Goal: Information Seeking & Learning: Learn about a topic

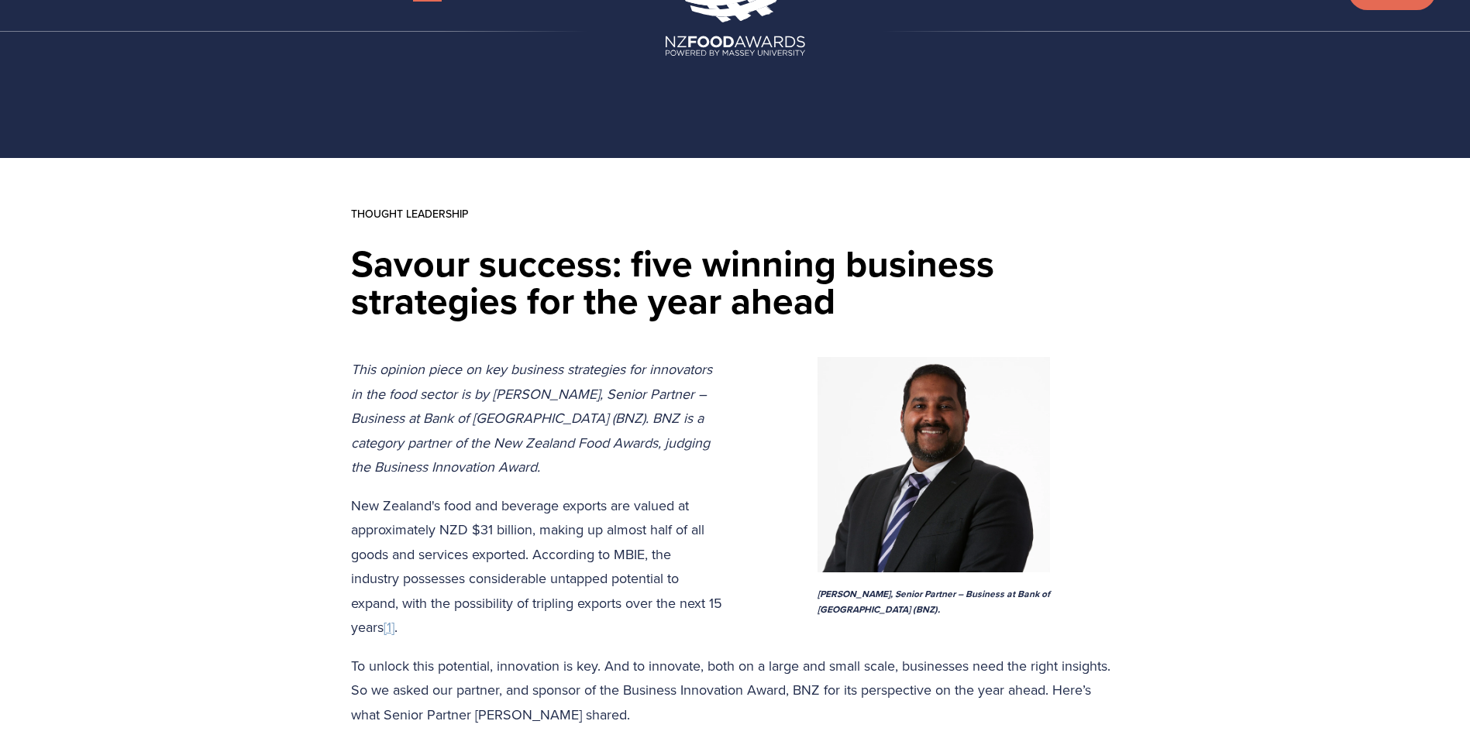
scroll to position [77, 0]
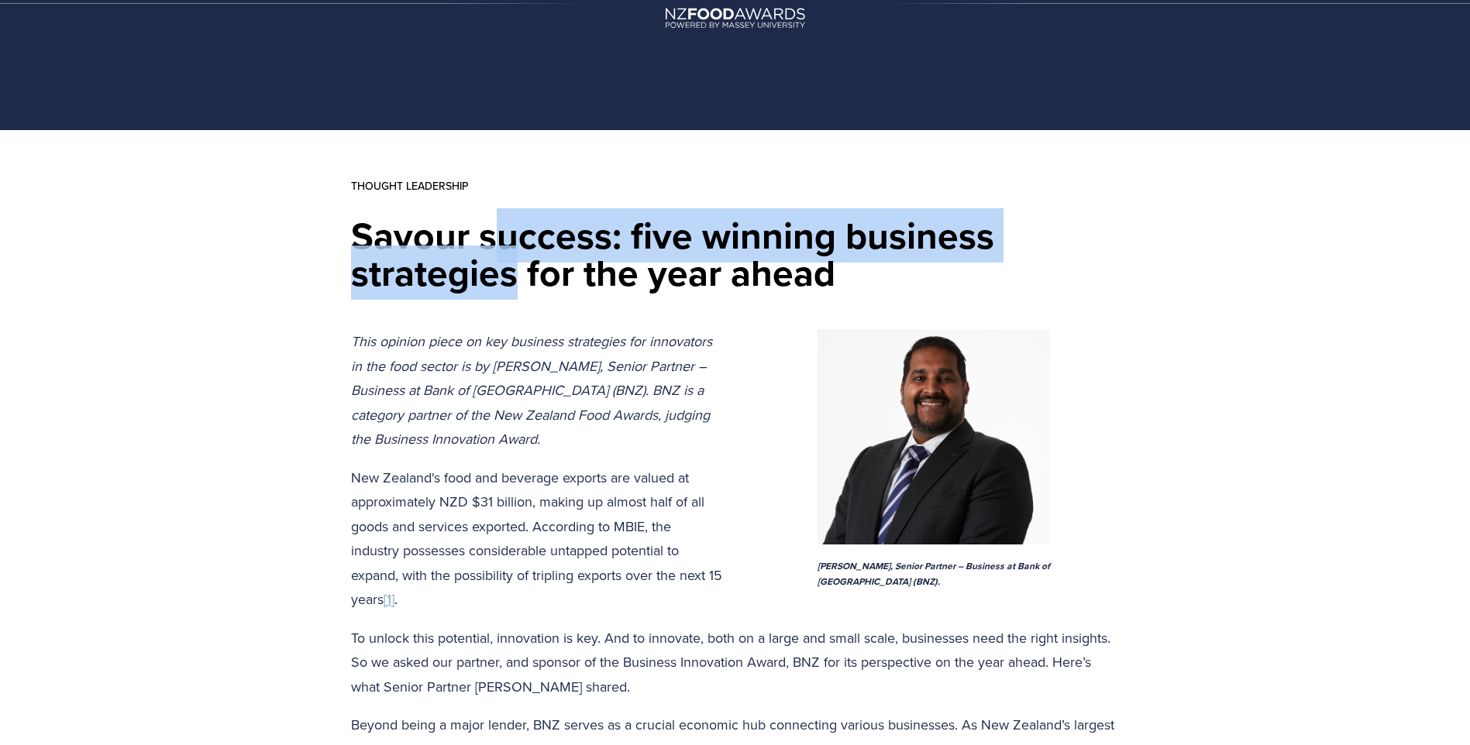
drag, startPoint x: 492, startPoint y: 223, endPoint x: 511, endPoint y: 276, distance: 56.1
click at [511, 276] on h1 "Savour success: five winning business strategies for the year ahead" at bounding box center [735, 254] width 769 height 74
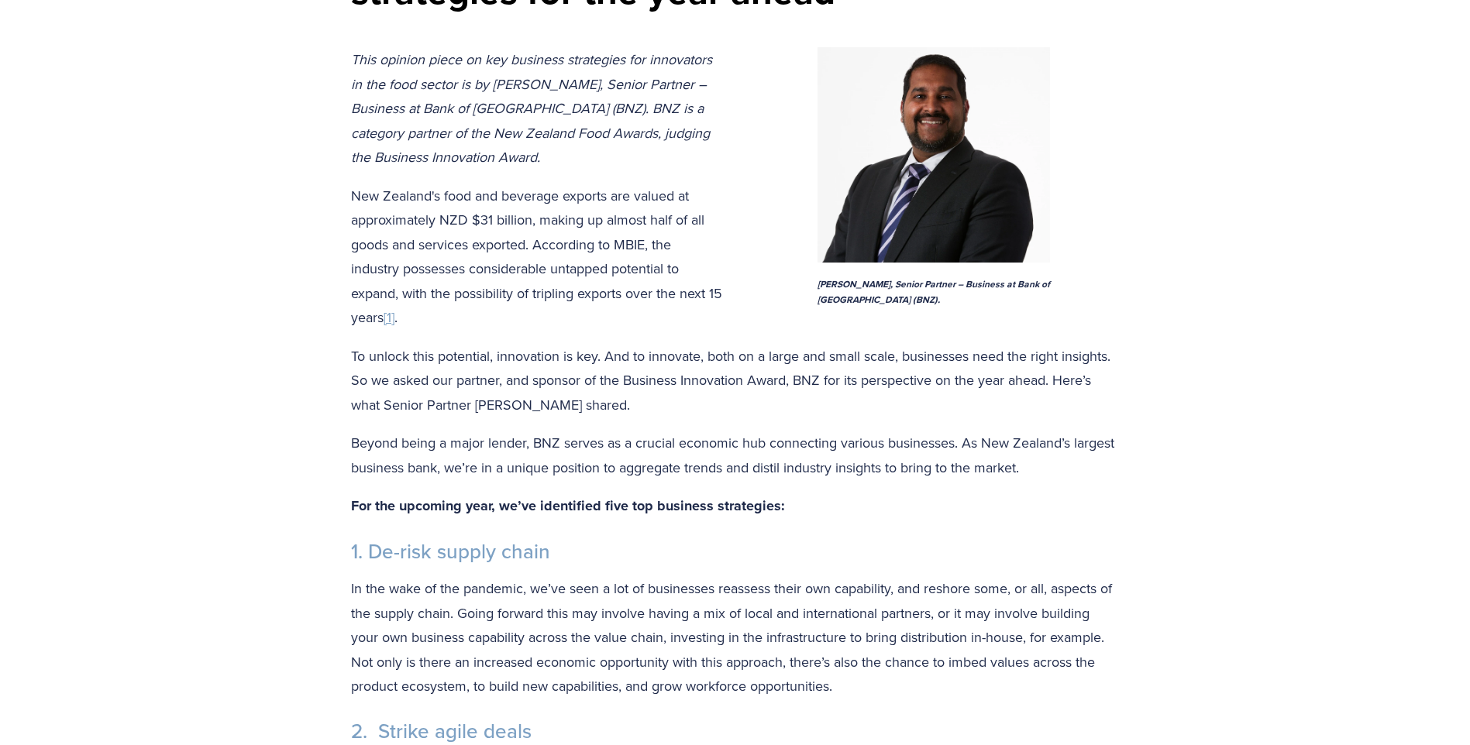
scroll to position [387, 0]
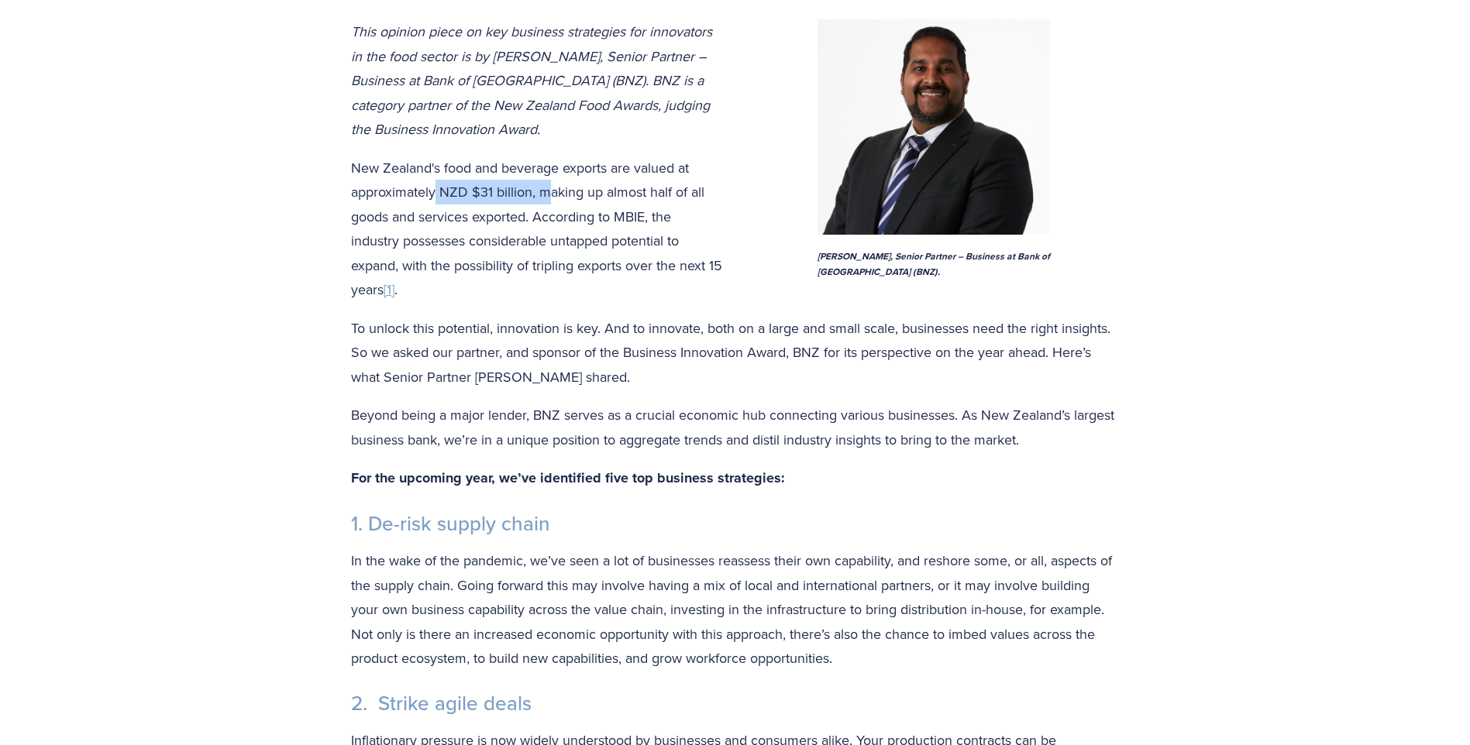
drag, startPoint x: 438, startPoint y: 191, endPoint x: 547, endPoint y: 191, distance: 109.2
click at [547, 191] on p "New Zealand's food and beverage exports are valued at approximately NZD $31 bil…" at bounding box center [735, 229] width 769 height 146
drag, startPoint x: 547, startPoint y: 191, endPoint x: 610, endPoint y: 194, distance: 62.8
click at [610, 194] on p "New Zealand's food and beverage exports are valued at approximately NZD $31 bil…" at bounding box center [735, 229] width 769 height 146
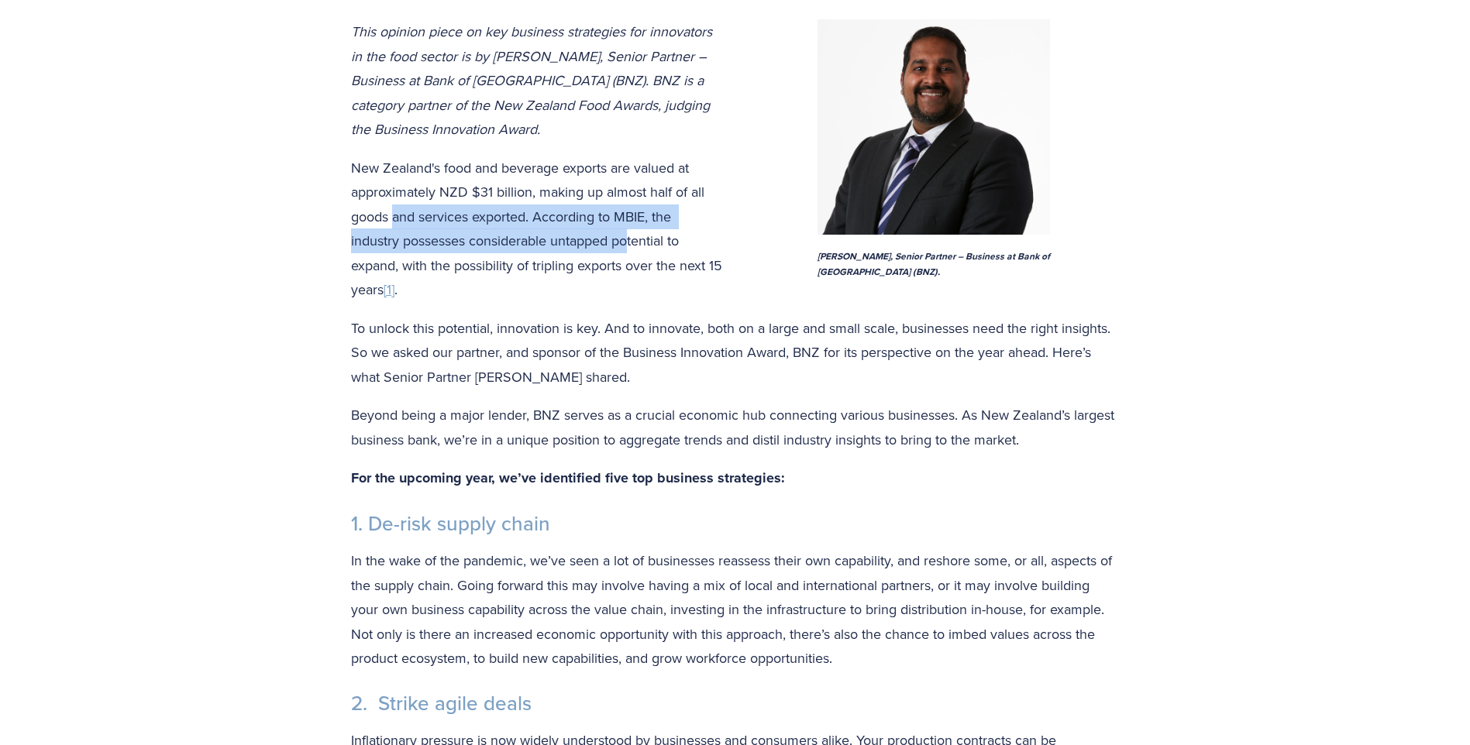
drag, startPoint x: 391, startPoint y: 217, endPoint x: 630, endPoint y: 236, distance: 239.4
click at [630, 236] on p "New Zealand's food and beverage exports are valued at approximately NZD $31 bil…" at bounding box center [735, 229] width 769 height 146
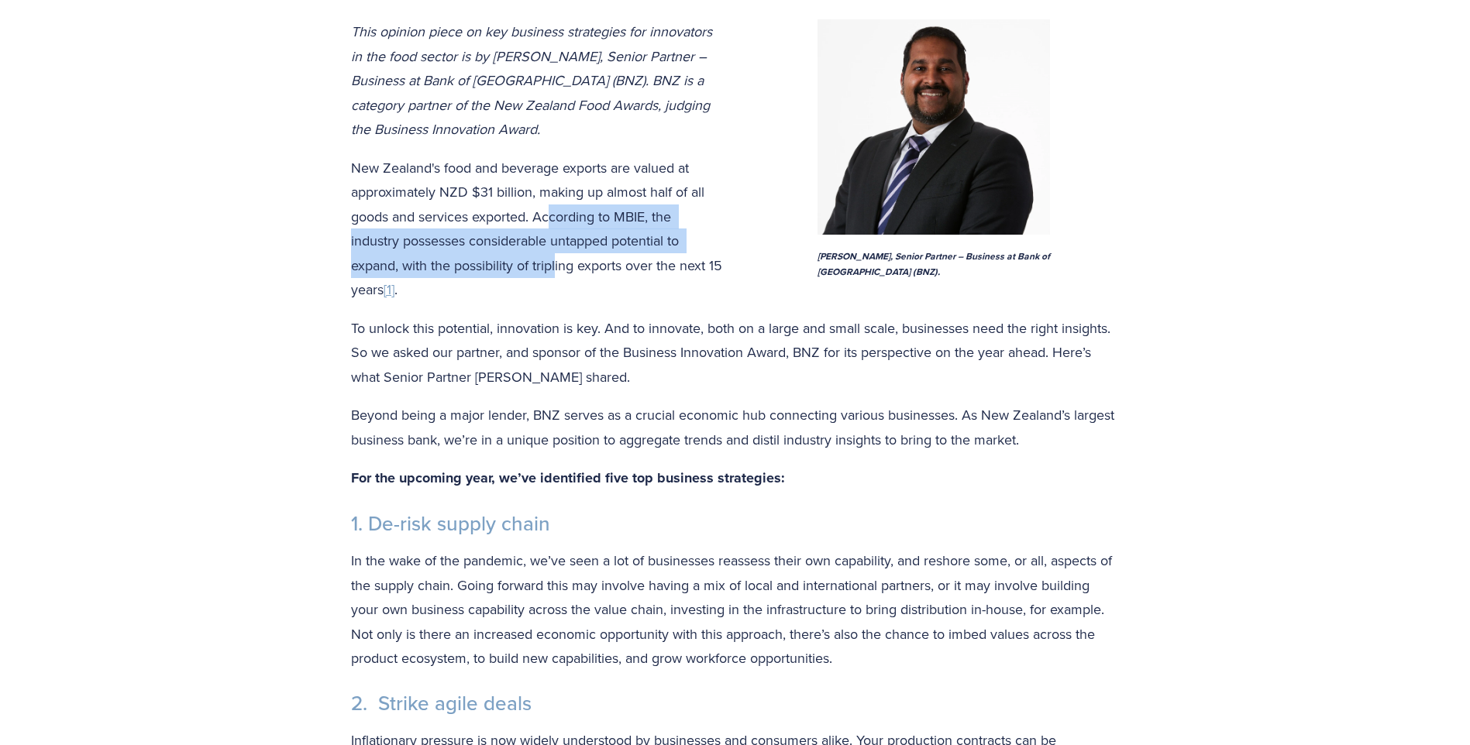
drag, startPoint x: 630, startPoint y: 236, endPoint x: 551, endPoint y: 220, distance: 80.7
click at [551, 220] on p "New Zealand's food and beverage exports are valued at approximately NZD $31 bil…" at bounding box center [735, 229] width 769 height 146
drag, startPoint x: 551, startPoint y: 220, endPoint x: 518, endPoint y: 252, distance: 45.5
click at [518, 252] on p "New Zealand's food and beverage exports are valued at approximately NZD $31 bil…" at bounding box center [735, 229] width 769 height 146
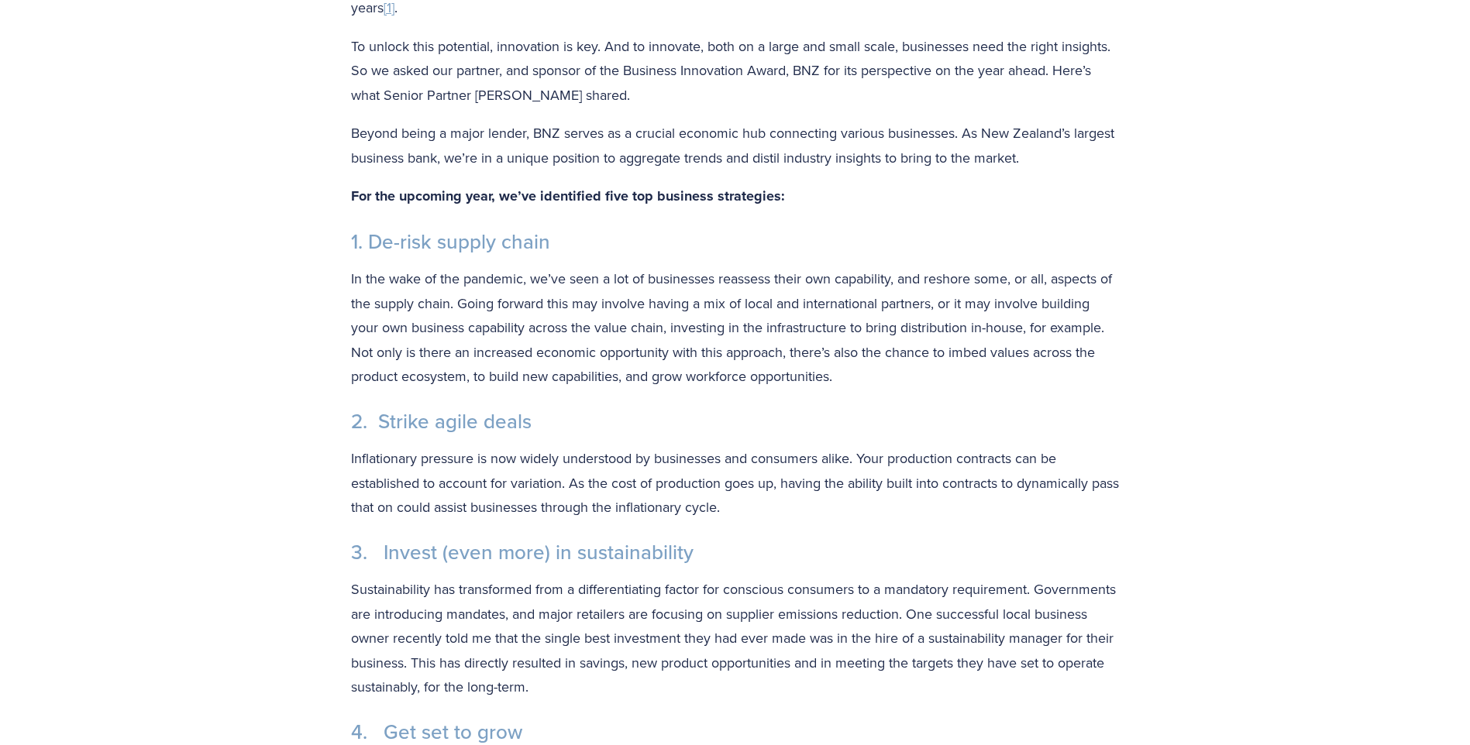
scroll to position [697, 0]
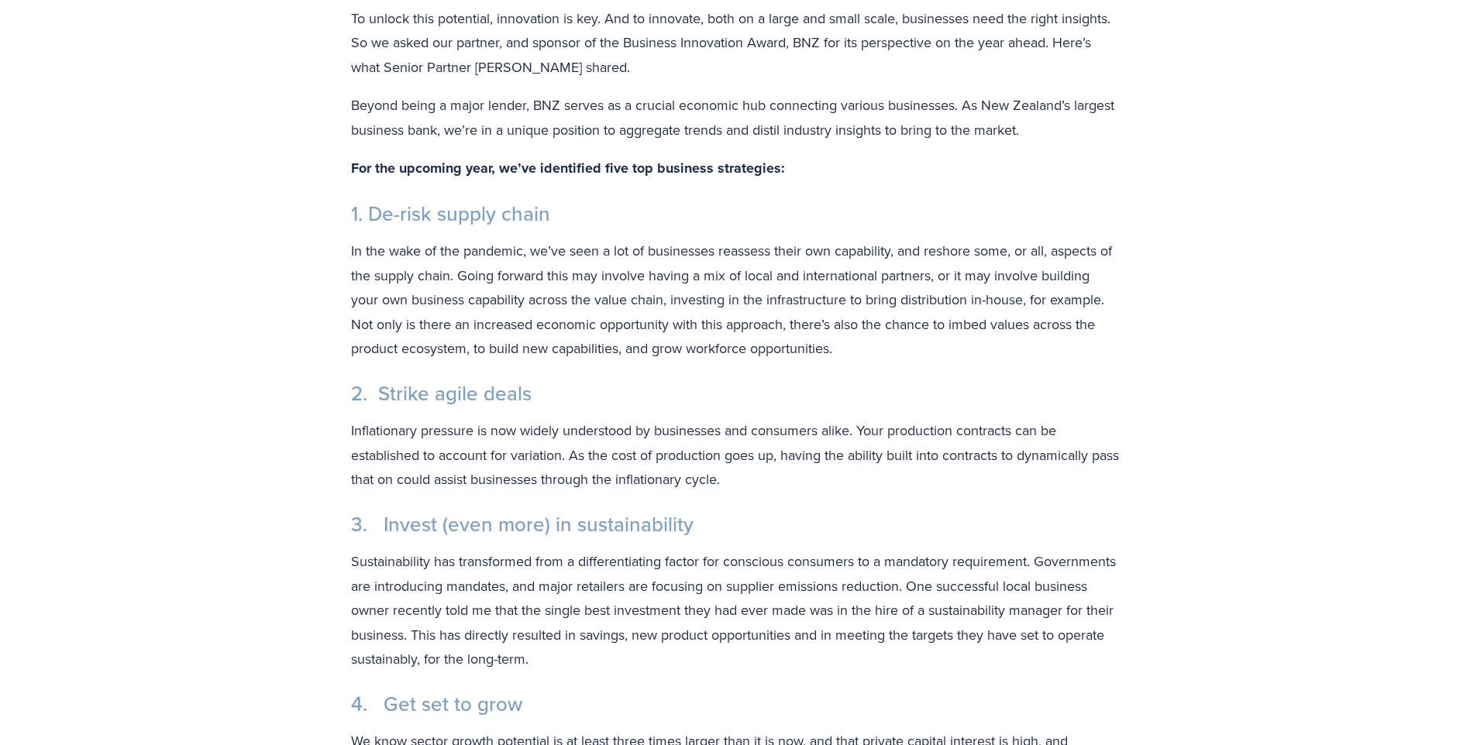
drag, startPoint x: 531, startPoint y: 244, endPoint x: 495, endPoint y: 135, distance: 114.9
click at [495, 135] on p "Beyond being a major lender, BNZ serves as a crucial economic hub connecting va…" at bounding box center [735, 117] width 769 height 49
drag, startPoint x: 552, startPoint y: 106, endPoint x: 786, endPoint y: 101, distance: 234.8
click at [786, 101] on p "Beyond being a major lender, BNZ serves as a crucial economic hub connecting va…" at bounding box center [735, 117] width 769 height 49
drag, startPoint x: 786, startPoint y: 101, endPoint x: 745, endPoint y: 132, distance: 51.4
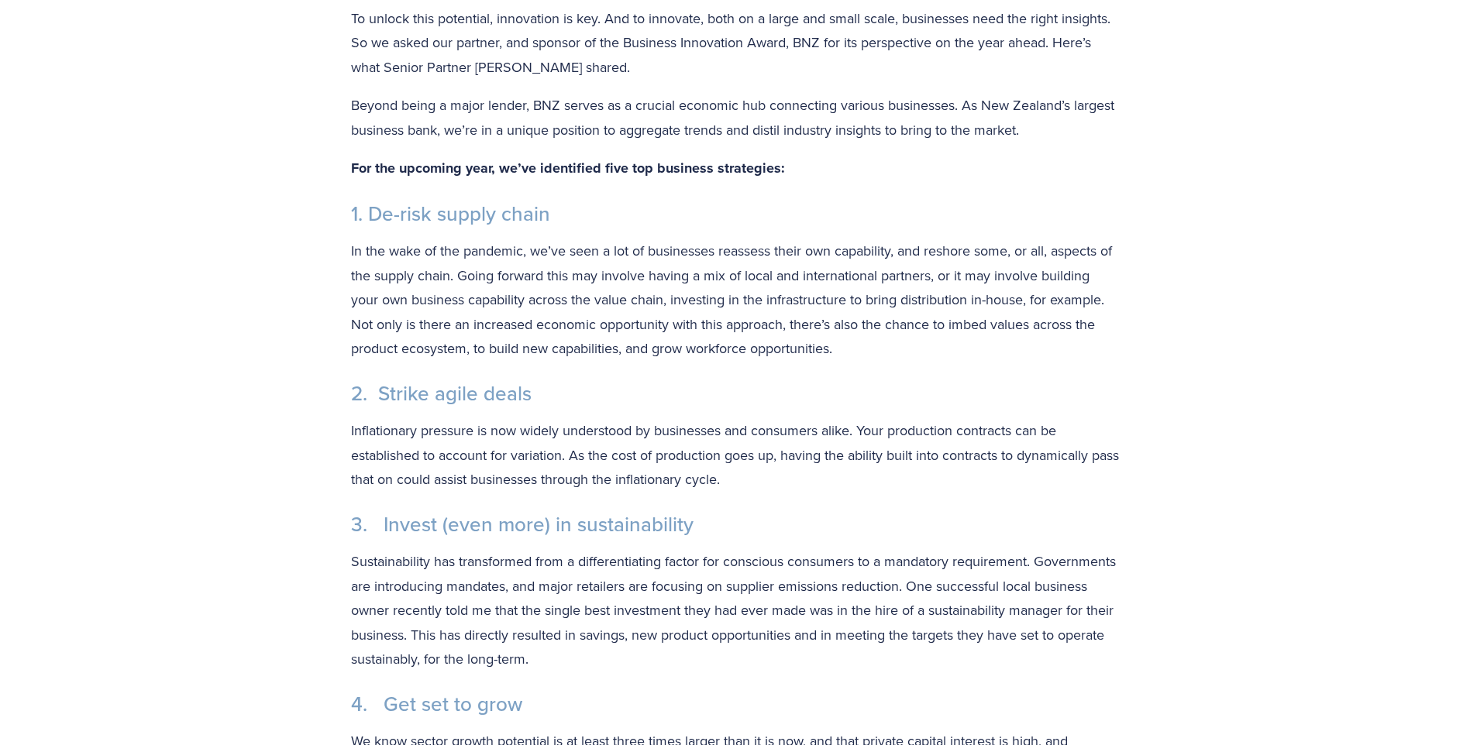
click at [745, 132] on p "Beyond being a major lender, BNZ serves as a crucial economic hub connecting va…" at bounding box center [735, 117] width 769 height 49
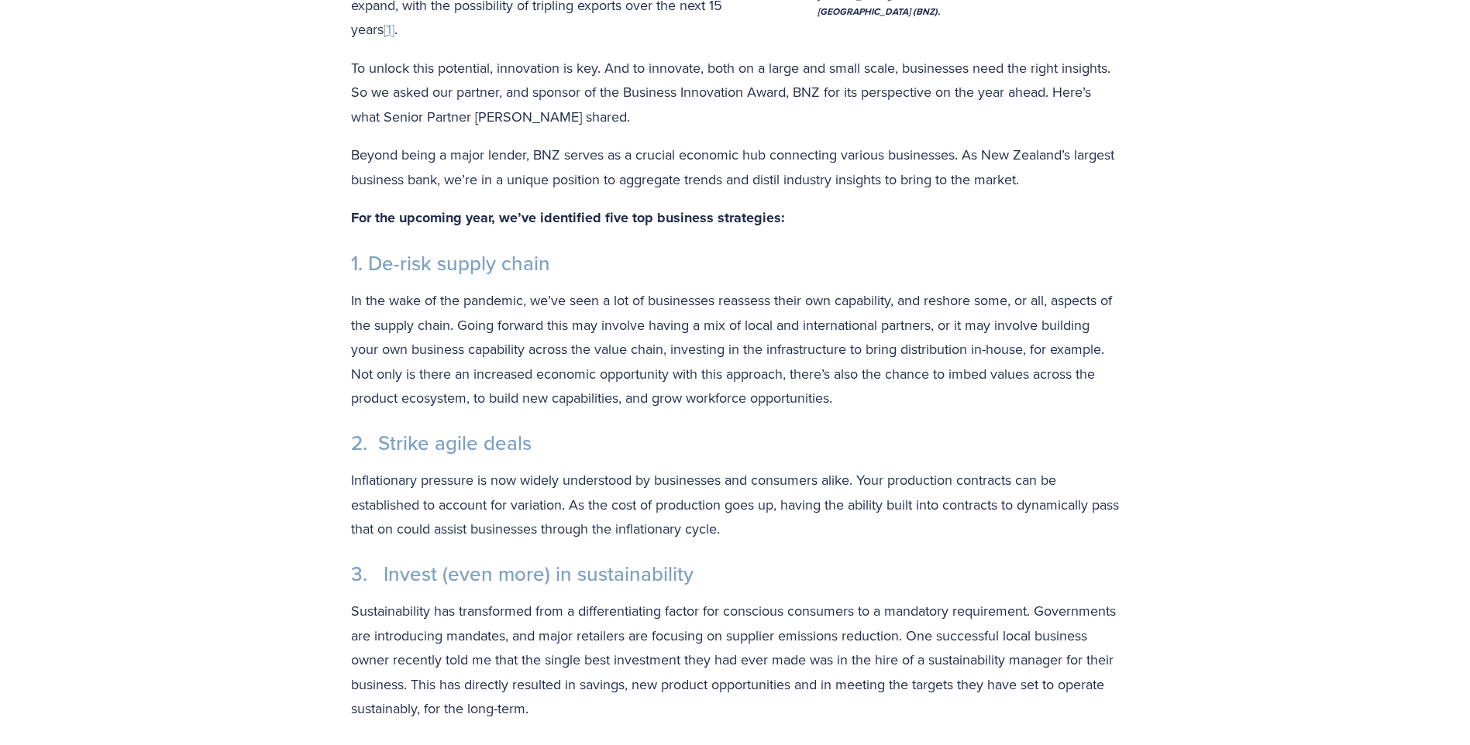
scroll to position [620, 0]
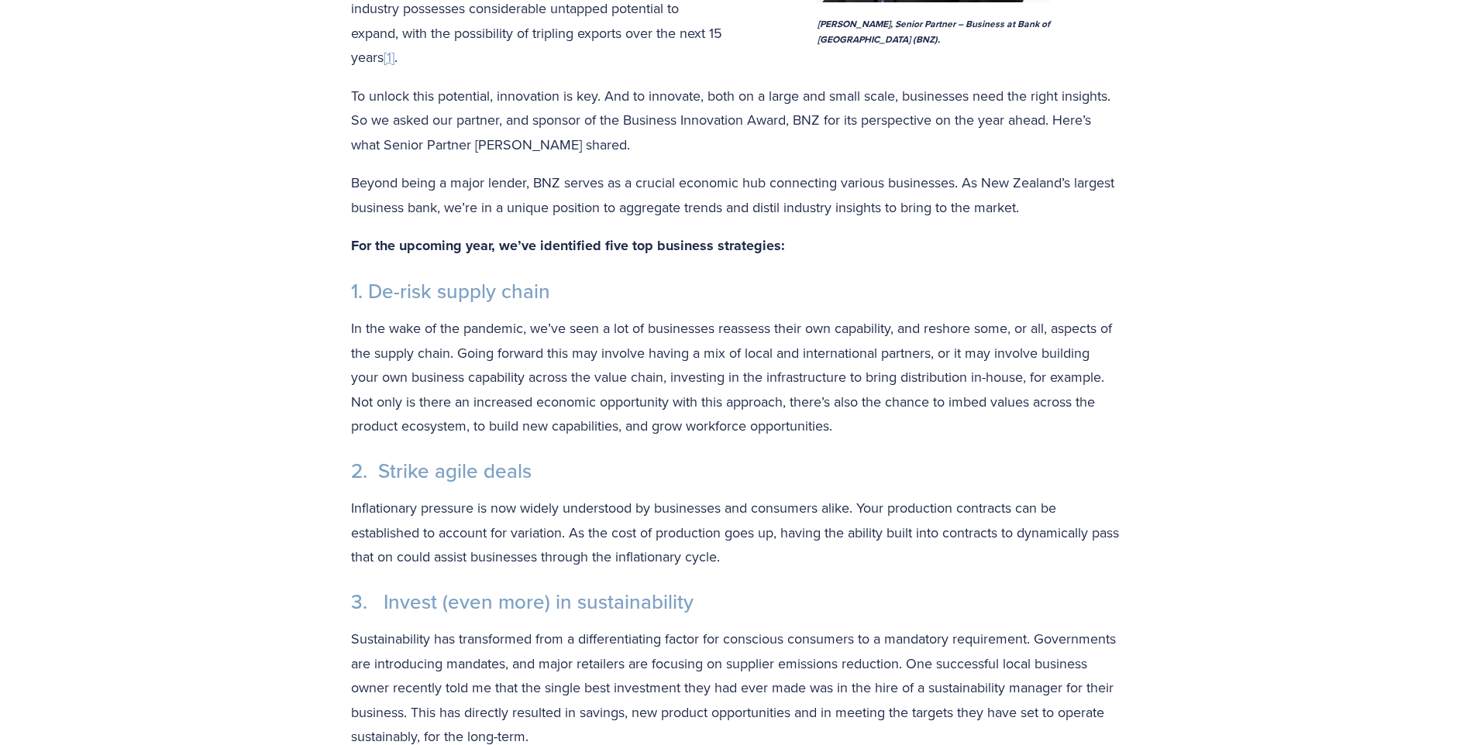
drag, startPoint x: 350, startPoint y: 182, endPoint x: 1079, endPoint y: 205, distance: 729.3
click at [1079, 205] on p "Beyond being a major lender, BNZ serves as a crucial economic hub connecting va…" at bounding box center [735, 194] width 769 height 49
copy p "Beyond being a major lender, BNZ serves as a crucial economic hub connecting va…"
click at [263, 322] on div "Savour success: five winning business strategies for the year ahead [PERSON_NAM…" at bounding box center [735, 707] width 1470 height 2238
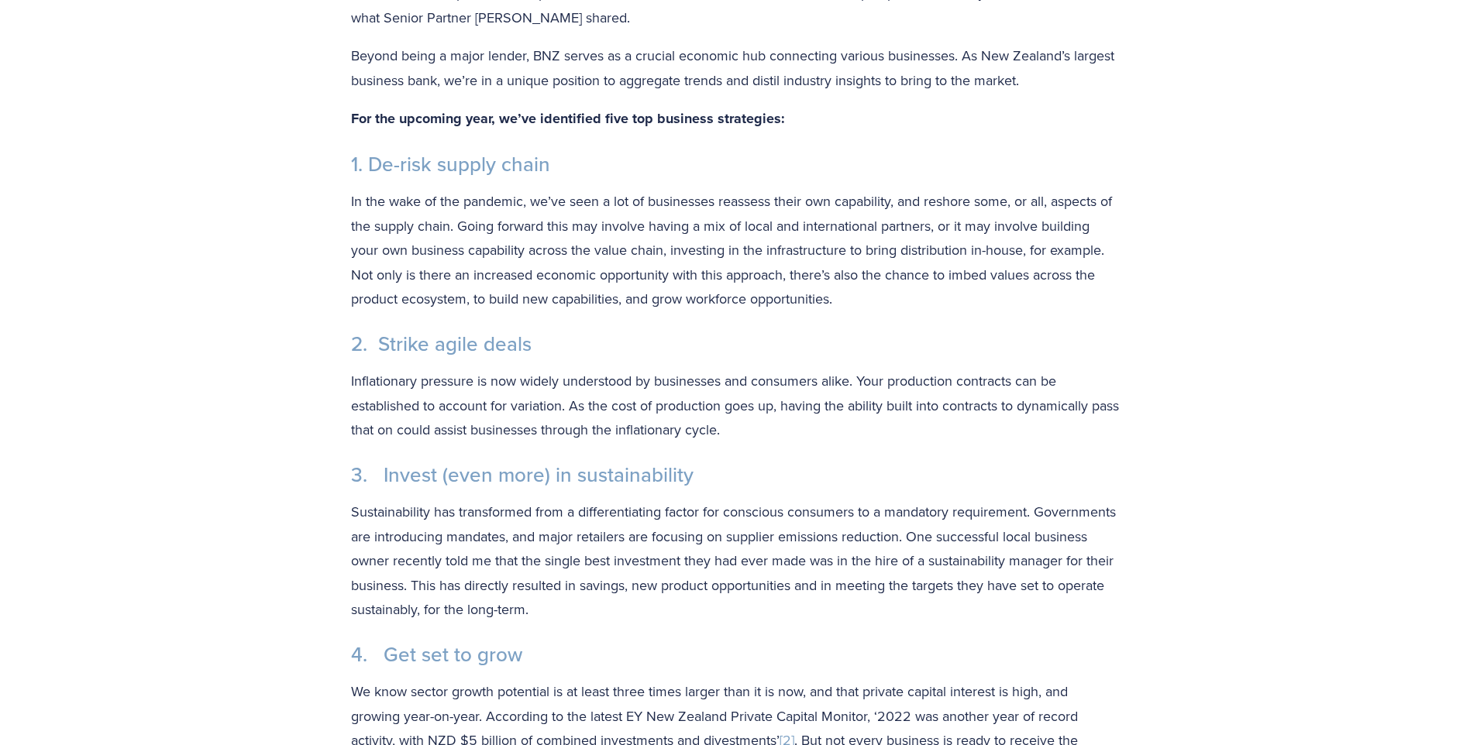
scroll to position [775, 0]
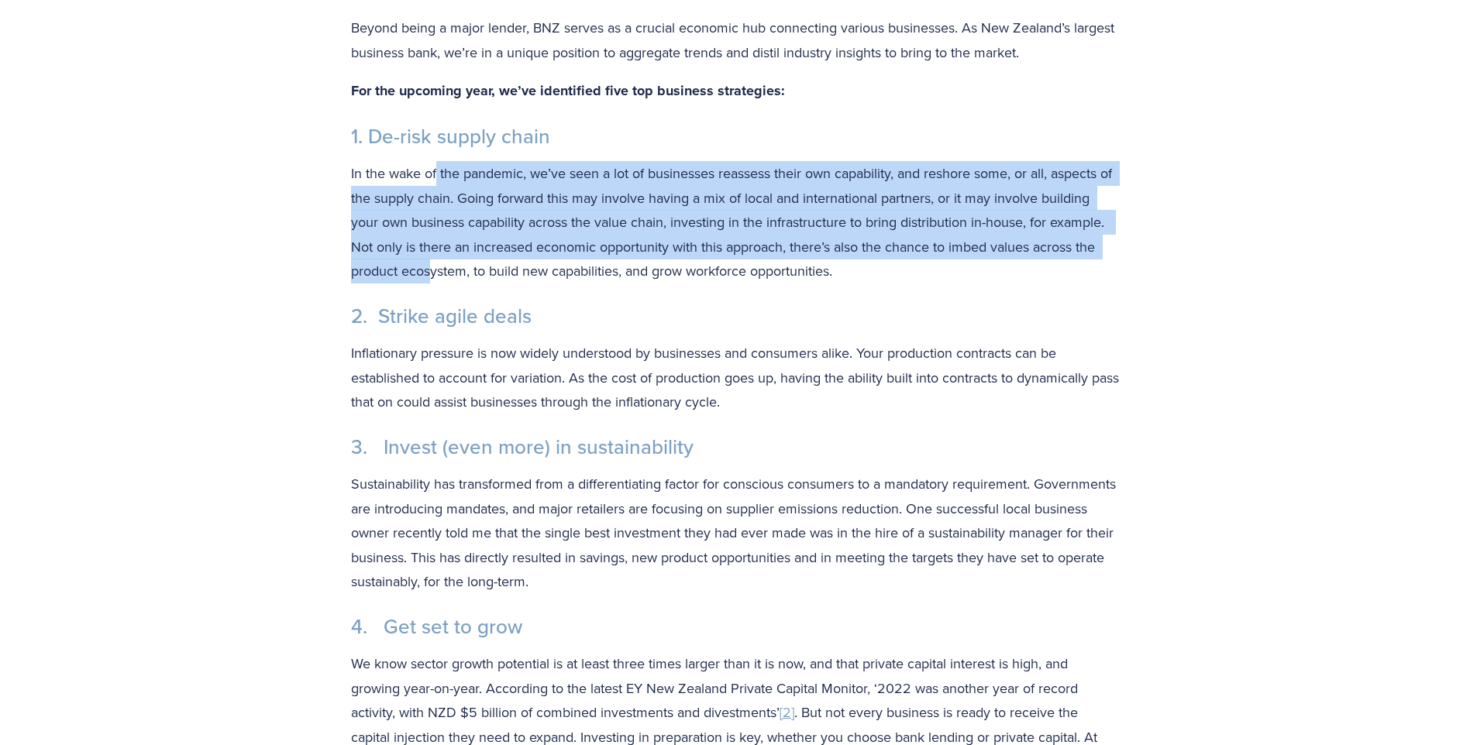
drag, startPoint x: 435, startPoint y: 176, endPoint x: 428, endPoint y: 265, distance: 89.4
click at [428, 265] on p "In the wake of the pandemic, we’ve seen a lot of businesses reassess their own …" at bounding box center [735, 222] width 769 height 122
drag, startPoint x: 428, startPoint y: 265, endPoint x: 414, endPoint y: 282, distance: 21.5
click at [415, 283] on p "In the wake of the pandemic, we’ve seen a lot of businesses reassess their own …" at bounding box center [735, 222] width 769 height 122
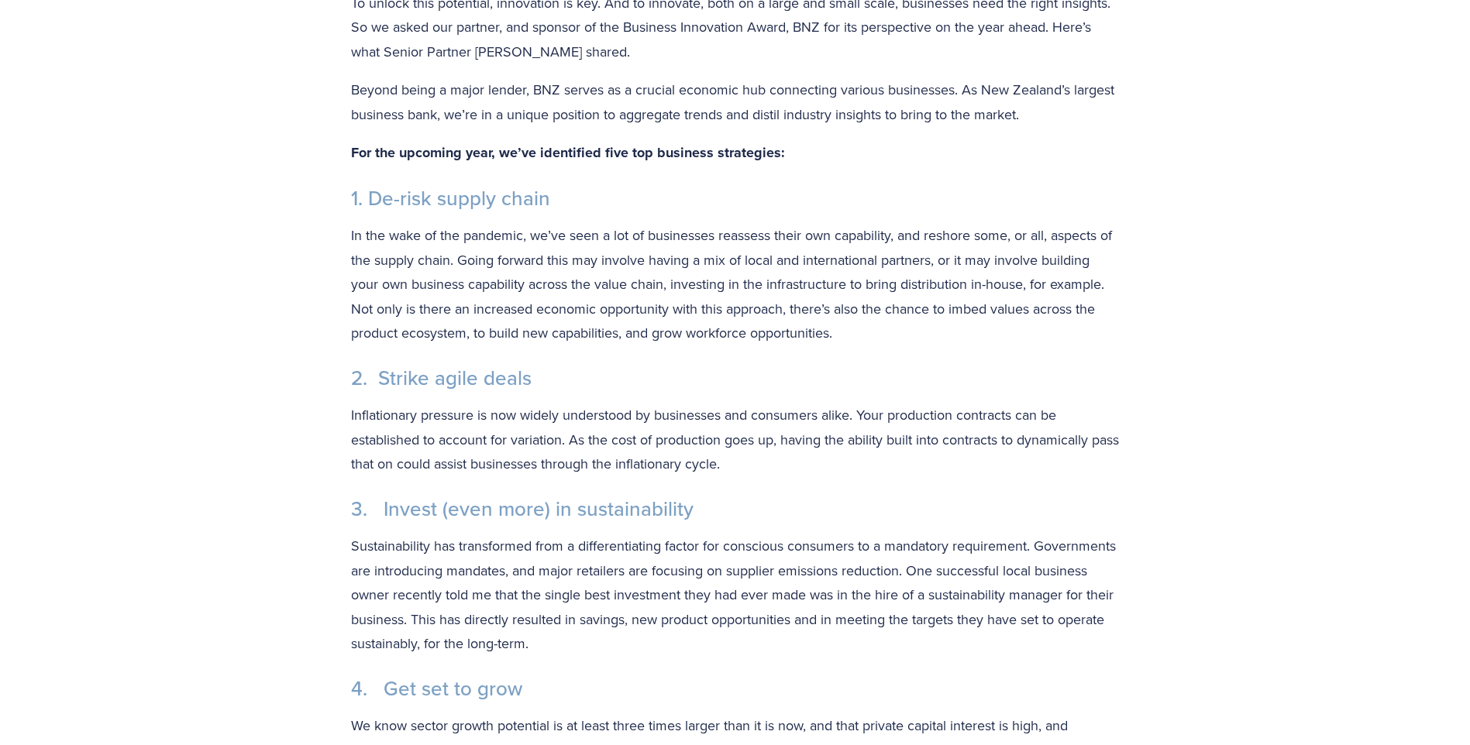
scroll to position [697, 0]
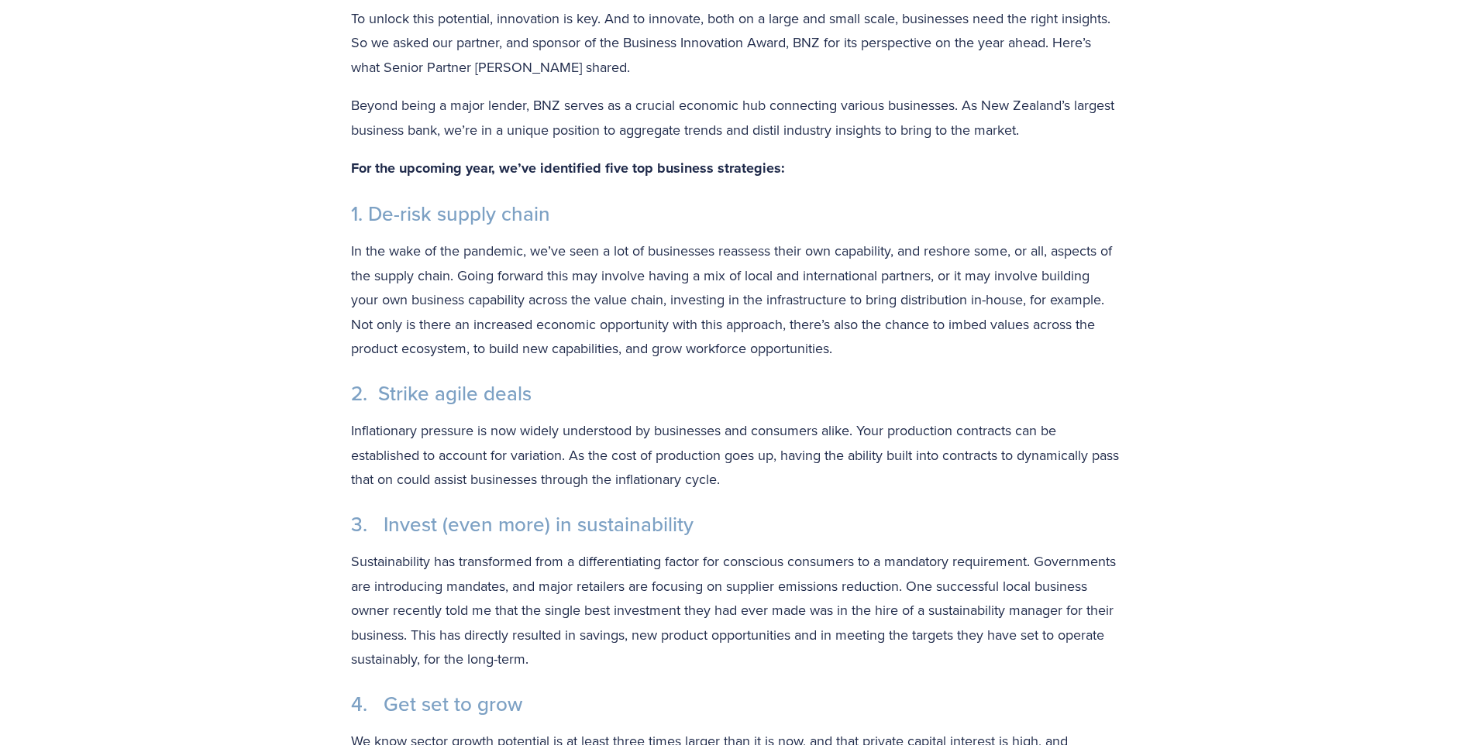
drag, startPoint x: 566, startPoint y: 303, endPoint x: 912, endPoint y: 344, distance: 347.9
click at [912, 344] on p "In the wake of the pandemic, we’ve seen a lot of businesses reassess their own …" at bounding box center [735, 300] width 769 height 122
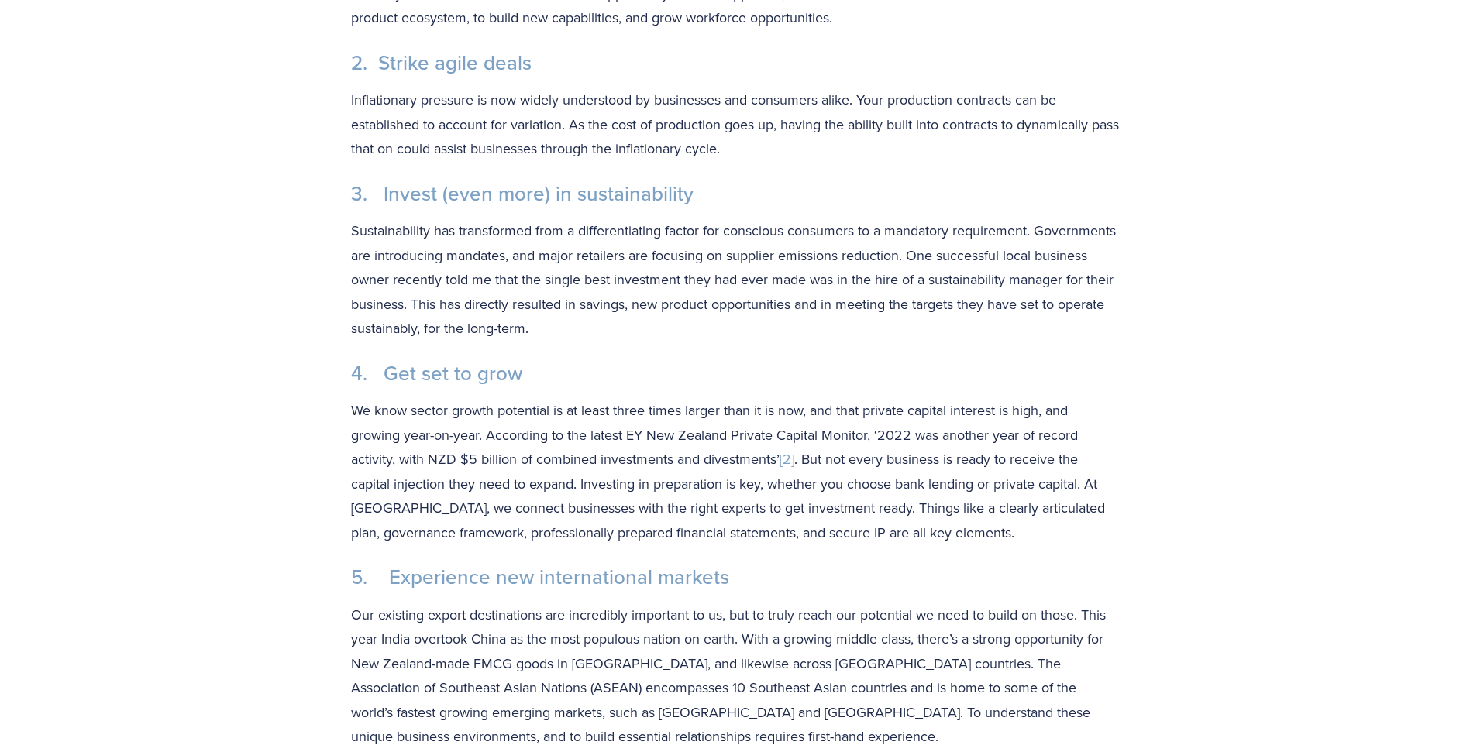
scroll to position [930, 0]
